Goal: Information Seeking & Learning: Learn about a topic

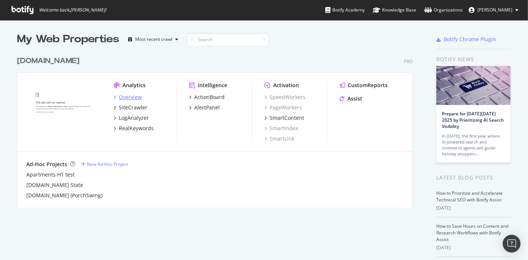
scroll to position [254, 515]
click at [114, 119] on div "LogAnalyzer" at bounding box center [131, 117] width 35 height 7
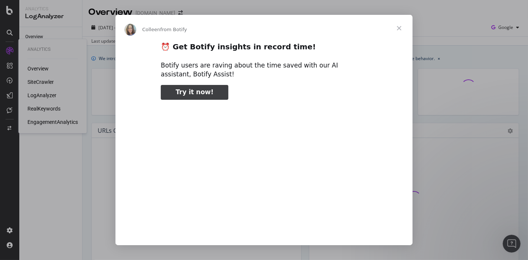
type input "106598"
click at [399, 29] on span "Close" at bounding box center [399, 28] width 27 height 27
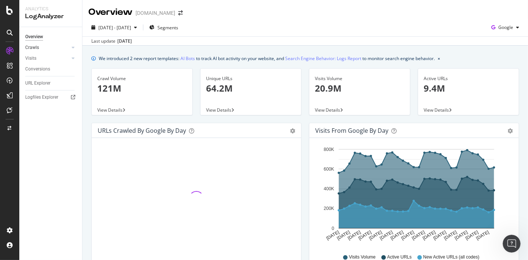
click at [39, 46] on link "Crawls" at bounding box center [47, 48] width 44 height 8
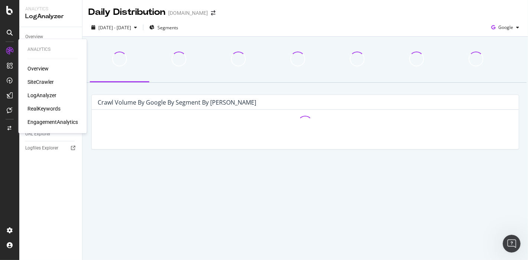
click at [36, 92] on div "LogAnalyzer" at bounding box center [41, 95] width 29 height 7
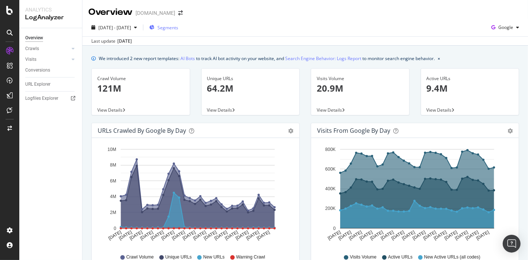
click at [178, 23] on div "Segments" at bounding box center [163, 27] width 29 height 11
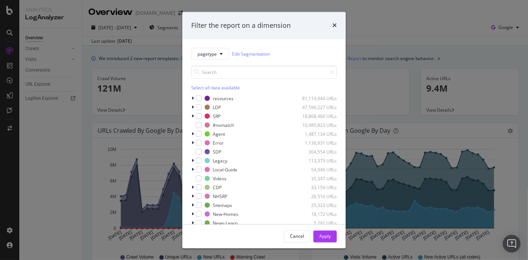
click at [339, 23] on div "Filter the report on a dimension" at bounding box center [263, 25] width 163 height 27
click at [336, 24] on icon "times" at bounding box center [334, 26] width 4 height 6
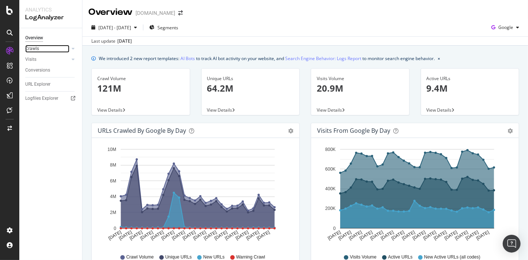
click at [63, 45] on link "Crawls" at bounding box center [47, 49] width 44 height 8
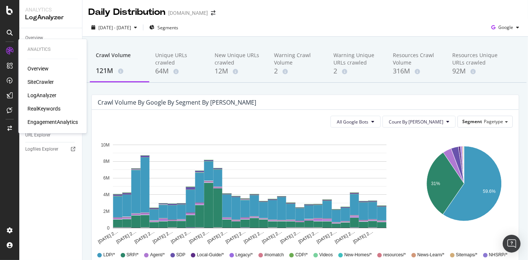
click at [40, 100] on div "Overview SiteCrawler LogAnalyzer RealKeywords EngagementAnalytics" at bounding box center [52, 95] width 50 height 61
click at [34, 97] on div "LogAnalyzer" at bounding box center [41, 95] width 29 height 7
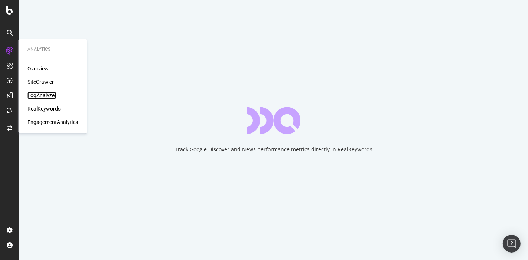
click at [46, 98] on div "LogAnalyzer" at bounding box center [41, 95] width 29 height 7
click at [44, 94] on div "LogAnalyzer" at bounding box center [41, 95] width 29 height 7
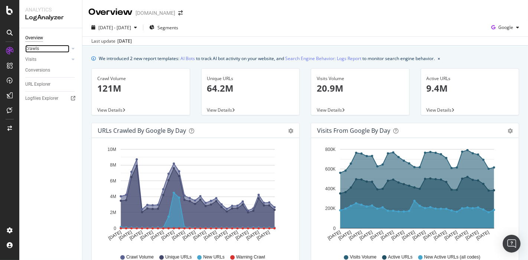
click at [39, 49] on link "Crawls" at bounding box center [47, 49] width 44 height 8
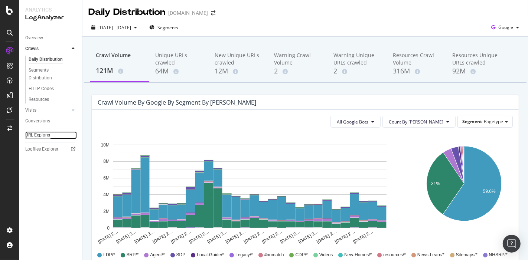
click at [40, 131] on div "URL Explorer" at bounding box center [37, 135] width 25 height 8
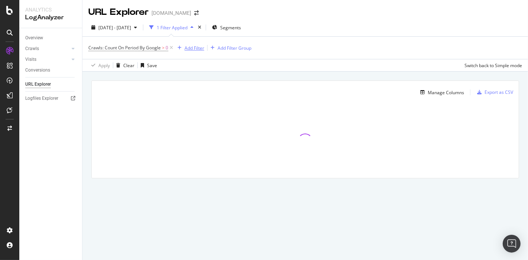
click at [189, 50] on div "Add Filter" at bounding box center [195, 48] width 20 height 6
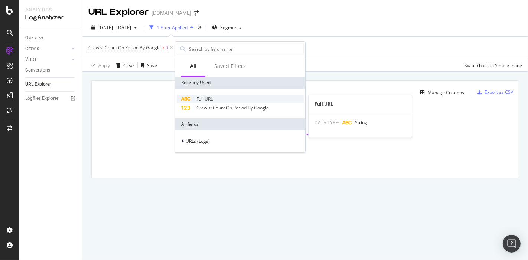
click at [225, 97] on div "Full URL" at bounding box center [240, 99] width 127 height 9
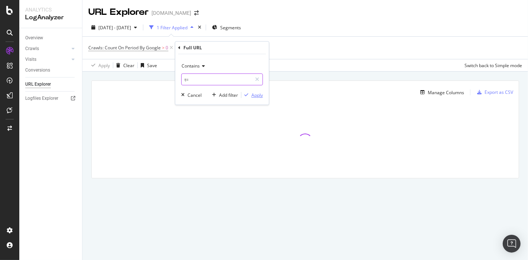
type input "t="
click at [256, 93] on div "Apply" at bounding box center [257, 95] width 12 height 6
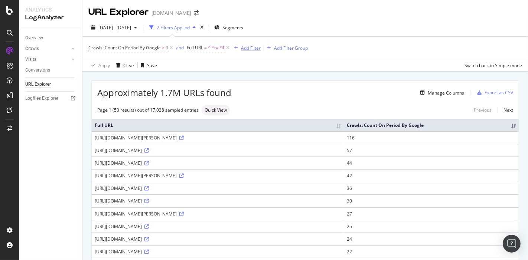
click at [255, 49] on div "Add Filter" at bounding box center [251, 48] width 20 height 6
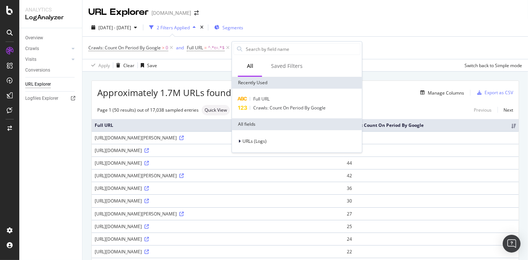
click at [243, 27] on span "Segments" at bounding box center [232, 28] width 21 height 6
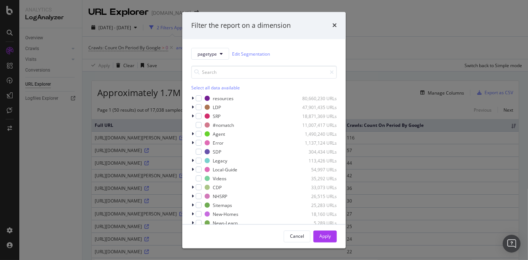
click at [210, 87] on div "Select all data available" at bounding box center [264, 88] width 146 height 6
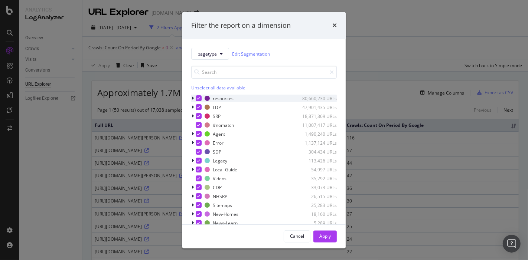
click at [201, 98] on div "modal" at bounding box center [199, 99] width 6 height 6
click at [320, 238] on div "Apply" at bounding box center [325, 236] width 12 height 6
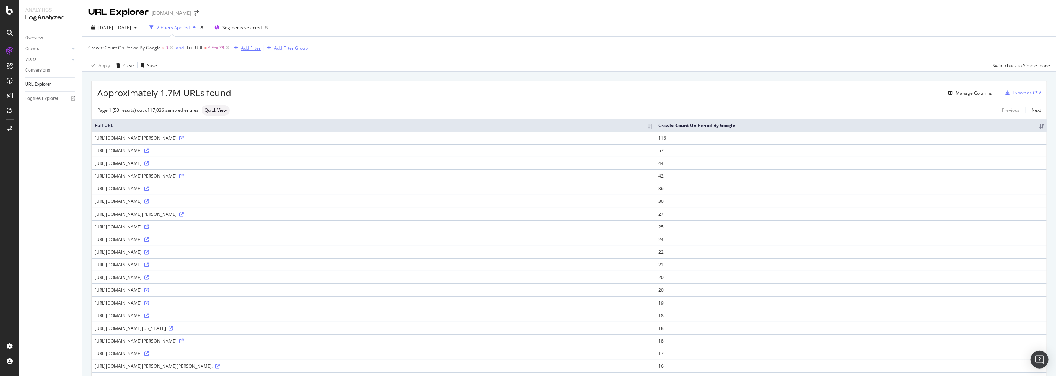
click at [254, 46] on div "Add Filter" at bounding box center [251, 48] width 20 height 6
click at [238, 139] on div at bounding box center [240, 142] width 4 height 7
click at [242, 151] on icon at bounding box center [243, 152] width 2 height 4
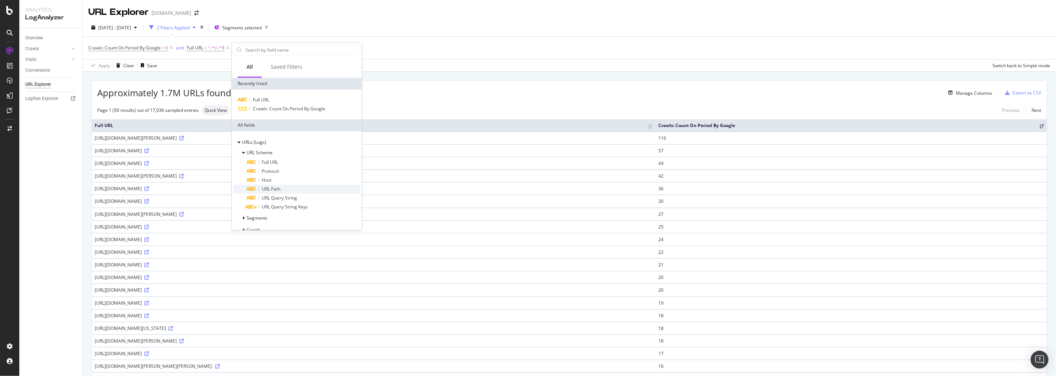
click at [252, 190] on icon at bounding box center [251, 189] width 10 height 4
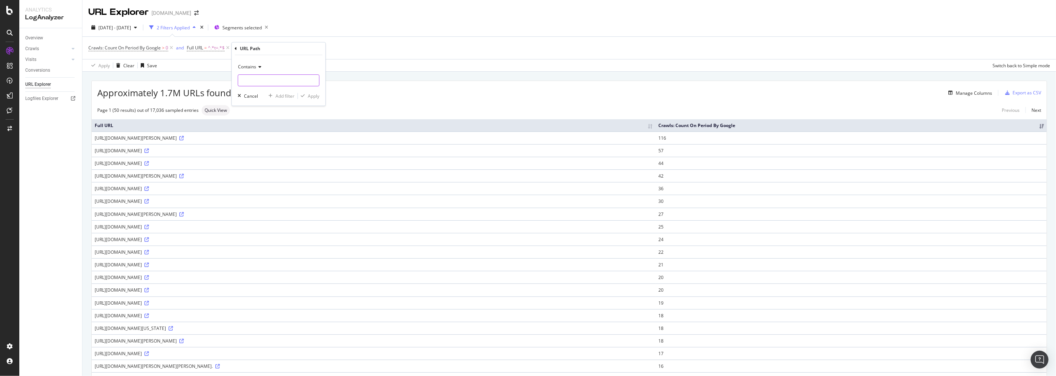
click at [287, 77] on input "text" at bounding box center [278, 80] width 81 height 12
click at [284, 76] on input "/property" at bounding box center [273, 80] width 70 height 12
type input "/property/"
click at [313, 90] on div "Contains /property/ Cancel Add filter Apply" at bounding box center [279, 80] width 94 height 50
click at [311, 97] on div "Apply" at bounding box center [314, 96] width 12 height 6
